Goal: Task Accomplishment & Management: Use online tool/utility

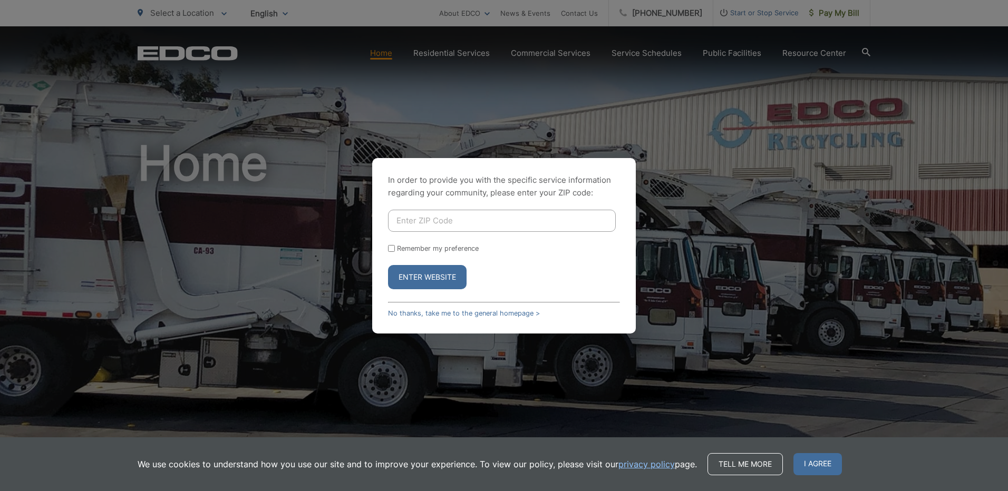
click at [433, 211] on input "Enter ZIP Code" at bounding box center [502, 221] width 228 height 22
type input "90813"
click at [388, 265] on button "Enter Website" at bounding box center [427, 277] width 79 height 24
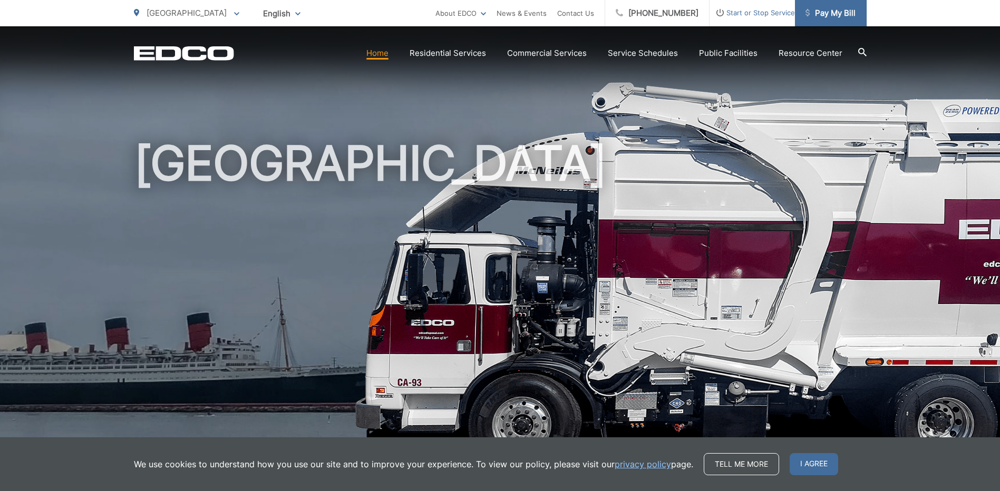
drag, startPoint x: 832, startPoint y: 19, endPoint x: 828, endPoint y: 13, distance: 7.3
click at [828, 13] on span "Pay My Bill" at bounding box center [831, 13] width 50 height 13
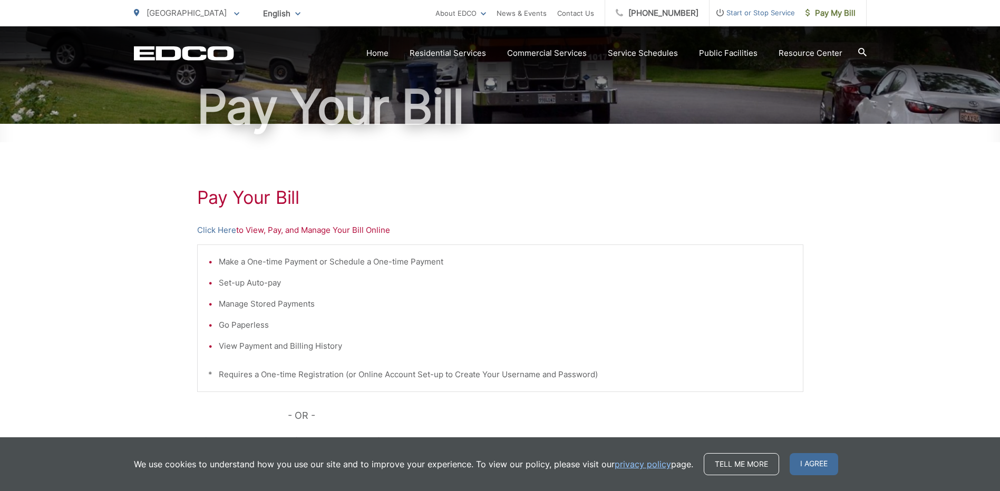
scroll to position [105, 0]
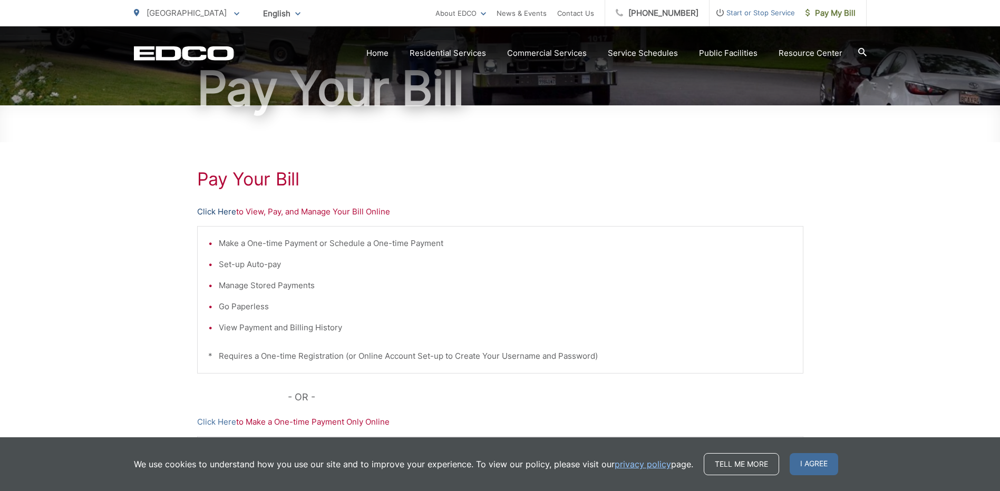
click at [218, 212] on link "Click Here" at bounding box center [216, 212] width 39 height 13
